Goal: Information Seeking & Learning: Learn about a topic

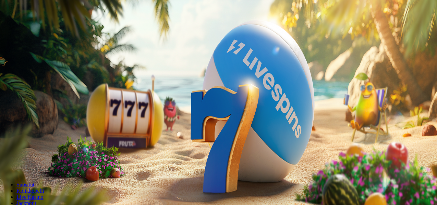
click at [39, 52] on span "Tarjoukset" at bounding box center [27, 49] width 23 height 6
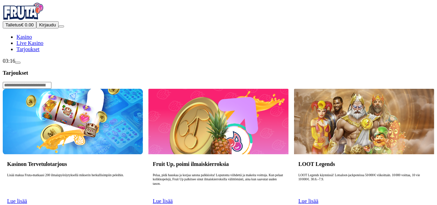
click at [27, 198] on link "Lue lisää" at bounding box center [17, 201] width 20 height 6
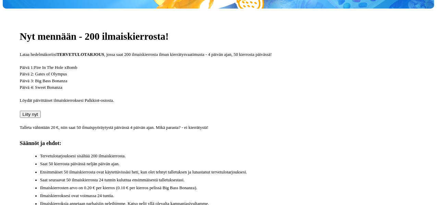
scroll to position [255, 0]
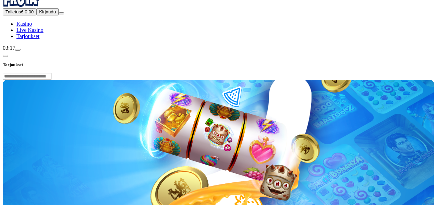
scroll to position [0, 0]
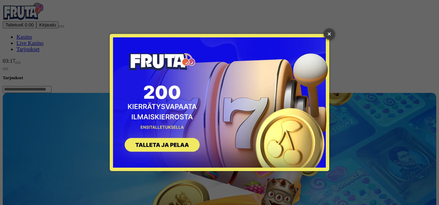
click at [329, 32] on link "×" at bounding box center [329, 33] width 11 height 11
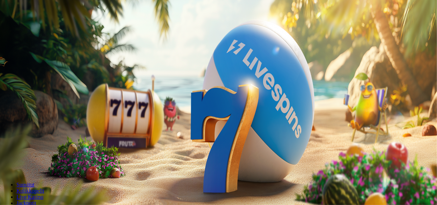
click at [39, 52] on link "Tarjoukset" at bounding box center [27, 49] width 23 height 6
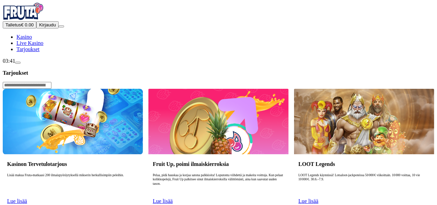
click at [27, 198] on link "Lue lisää" at bounding box center [17, 201] width 20 height 6
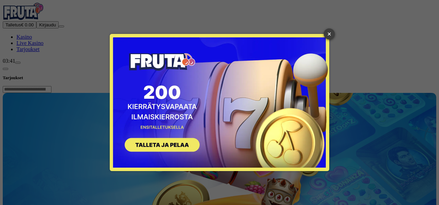
click at [334, 34] on link "×" at bounding box center [329, 33] width 11 height 11
